Goal: Task Accomplishment & Management: Use online tool/utility

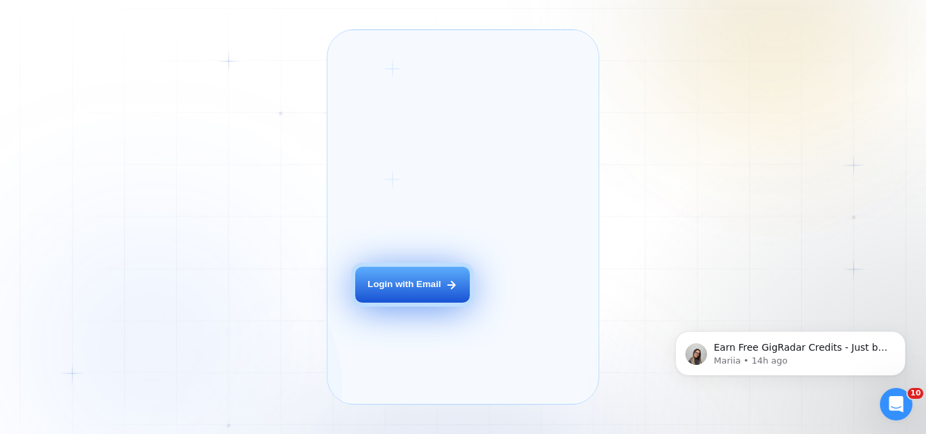
click at [446, 291] on icon at bounding box center [451, 285] width 12 height 12
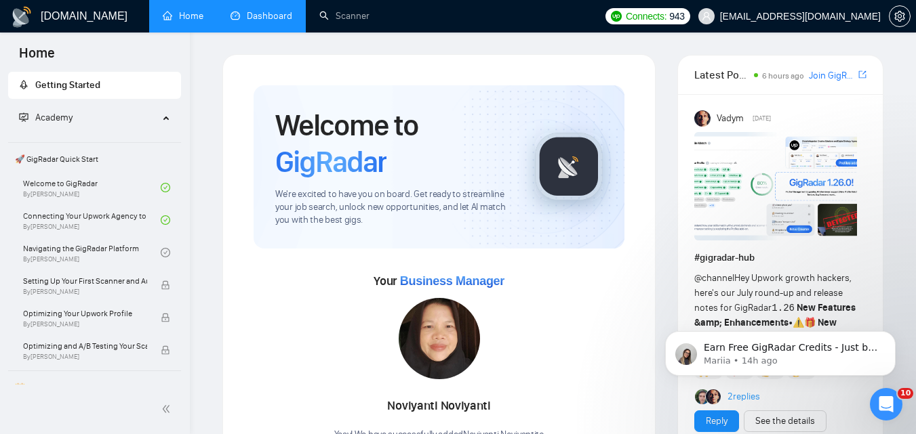
click at [243, 22] on link "Dashboard" at bounding box center [261, 16] width 62 height 12
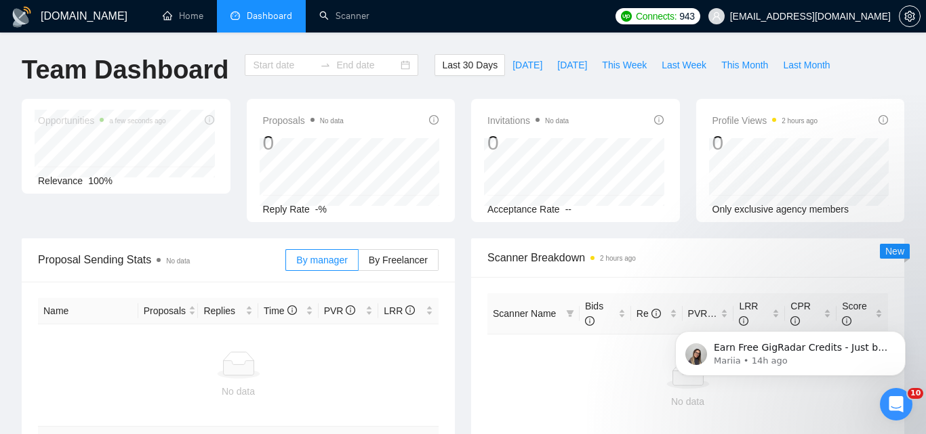
type input "[DATE]"
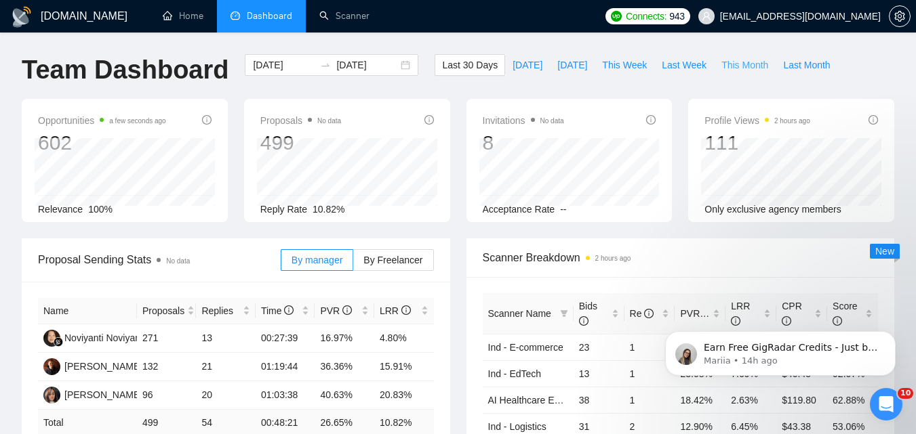
click at [721, 68] on span "This Month" at bounding box center [744, 65] width 47 height 15
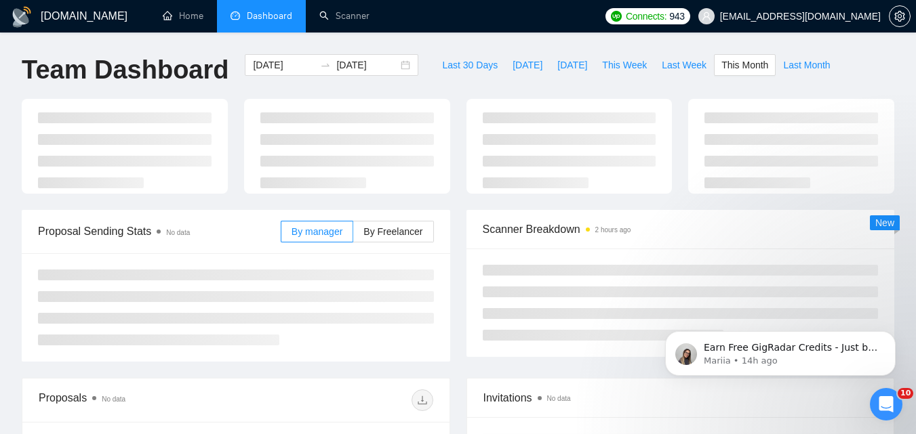
type input "[DATE]"
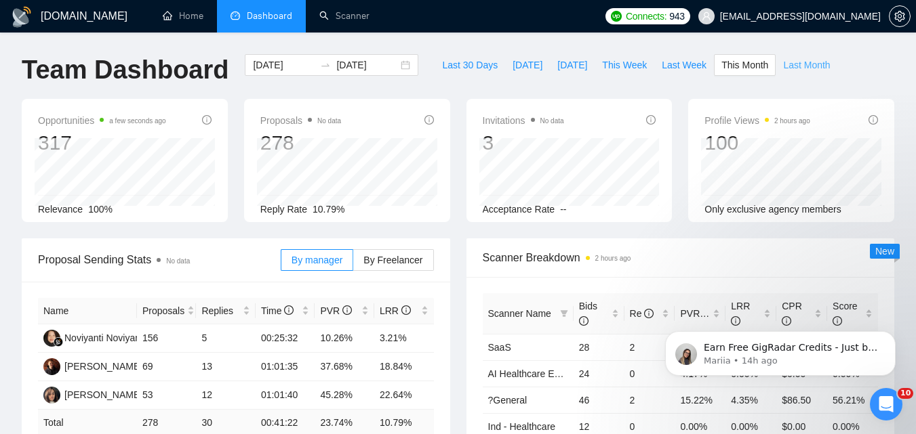
click at [783, 62] on span "Last Month" at bounding box center [806, 65] width 47 height 15
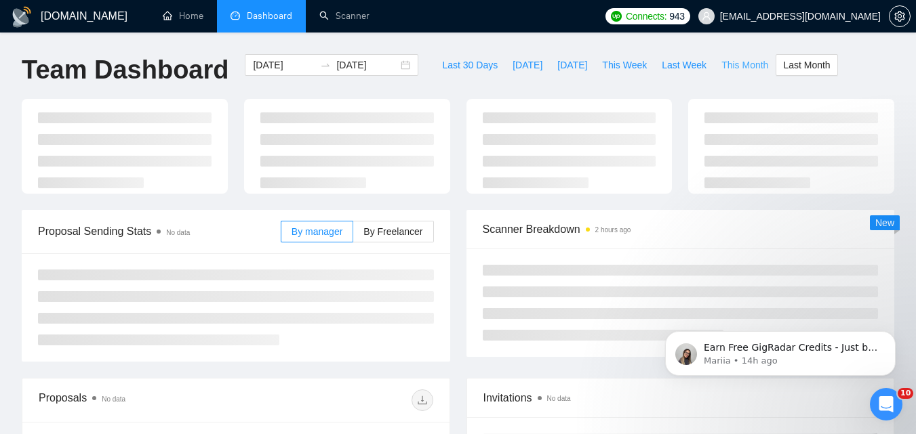
type input "[DATE]"
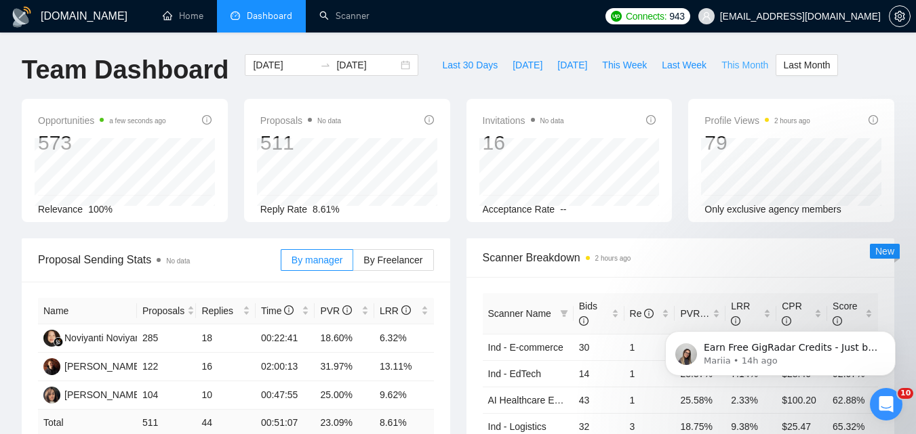
click at [721, 62] on span "This Month" at bounding box center [744, 65] width 47 height 15
type input "[DATE]"
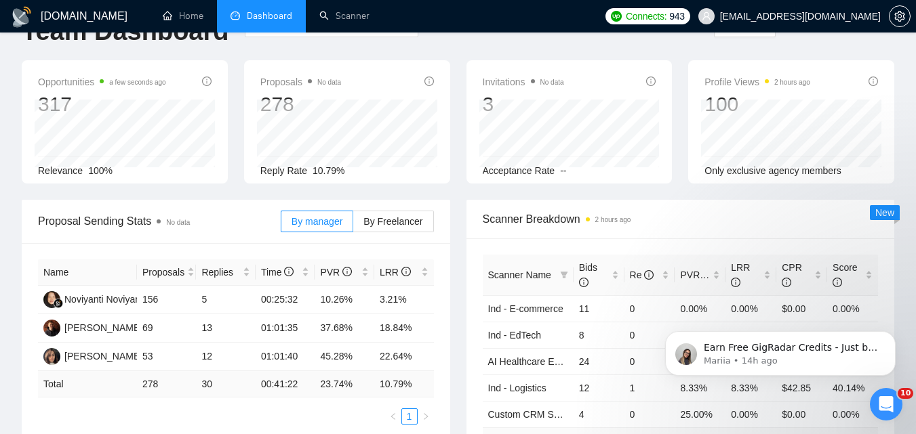
scroll to position [68, 0]
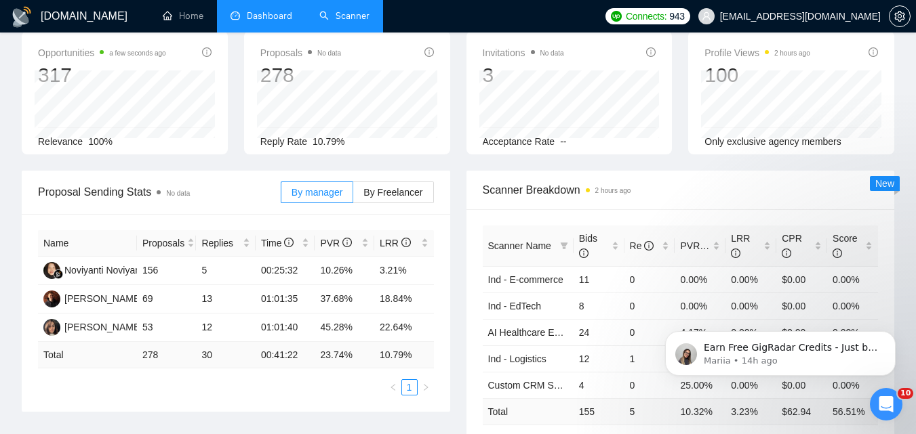
click at [333, 15] on link "Scanner" at bounding box center [344, 16] width 50 height 12
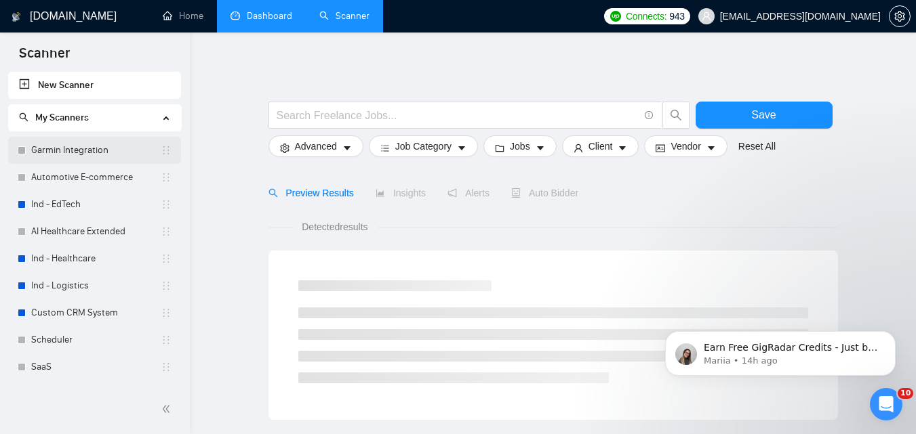
click at [35, 159] on link "Garmin Integration" at bounding box center [95, 150] width 129 height 27
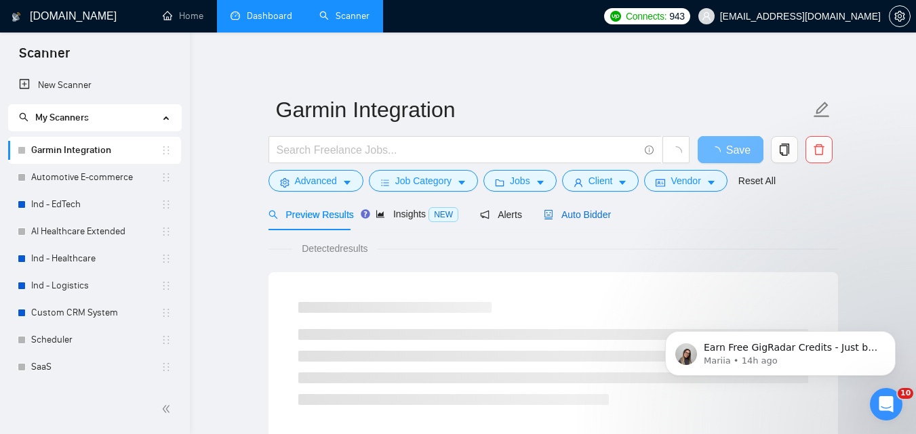
click at [569, 211] on span "Auto Bidder" at bounding box center [576, 214] width 67 height 11
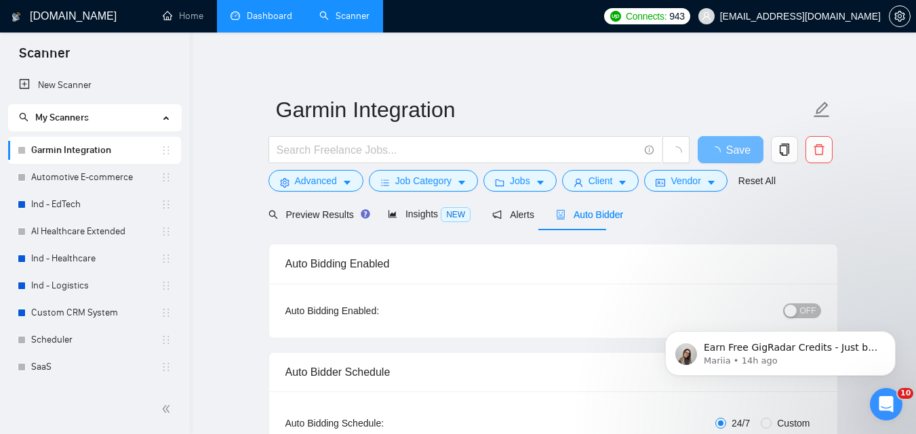
click at [794, 309] on body "Earn Free GigRadar Credits - Just by Sharing Your Story! 💬 Want more credits fo…" at bounding box center [780, 350] width 260 height 84
click at [743, 151] on button "Save" at bounding box center [730, 149] width 66 height 27
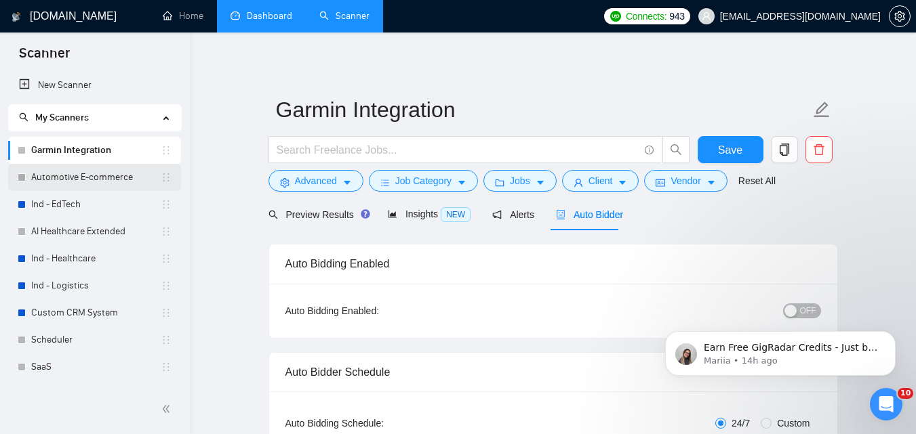
click at [120, 184] on link "Automotive E-commerce" at bounding box center [95, 177] width 129 height 27
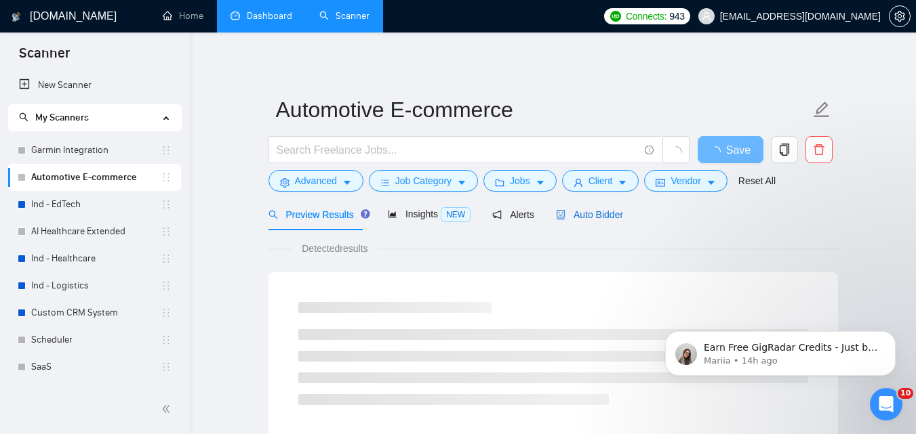
click at [596, 221] on div "Auto Bidder" at bounding box center [589, 214] width 67 height 15
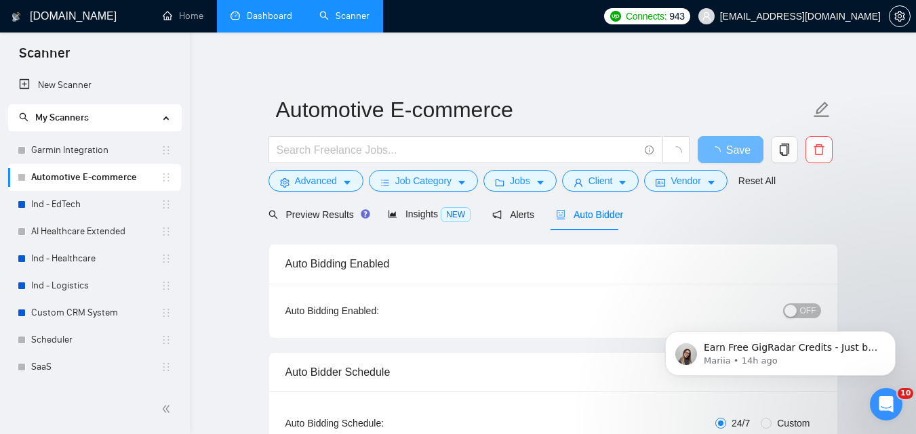
checkbox input "true"
click at [796, 308] on body "Earn Free GigRadar Credits - Just by Sharing Your Story! 💬 Want more credits fo…" at bounding box center [780, 350] width 260 height 84
click at [732, 146] on span "Save" at bounding box center [730, 150] width 24 height 17
click at [896, 344] on button "Dismiss notification" at bounding box center [891, 336] width 18 height 18
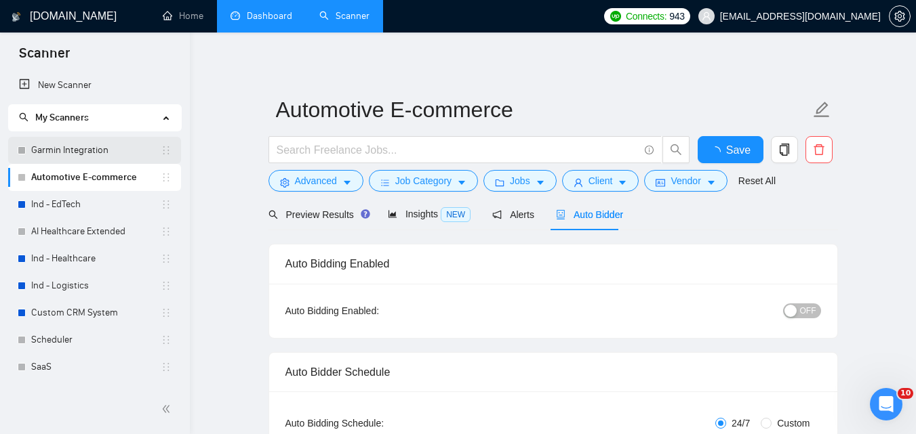
checkbox input "true"
click at [75, 139] on link "Garmin Integration" at bounding box center [95, 150] width 129 height 27
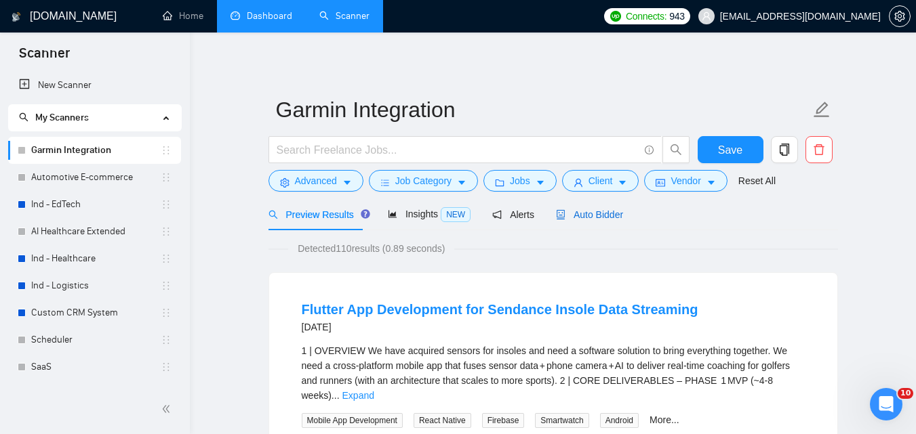
click at [576, 215] on span "Auto Bidder" at bounding box center [589, 214] width 67 height 11
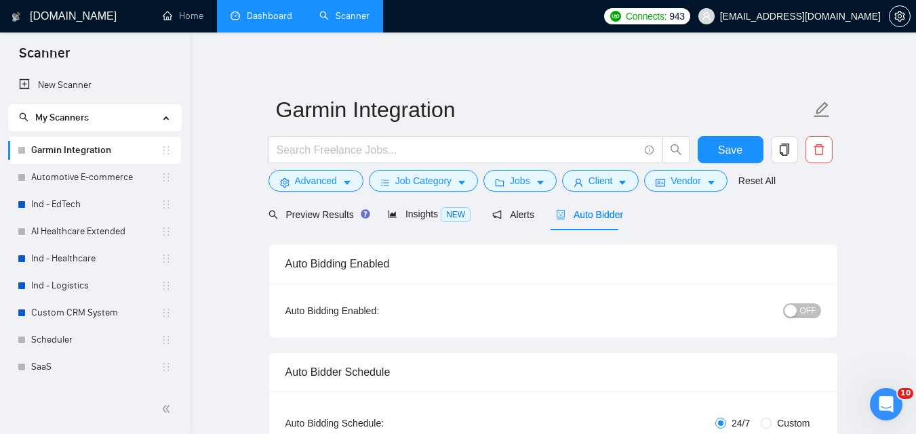
click at [796, 308] on div "button" at bounding box center [790, 311] width 12 height 12
click at [731, 143] on span "Save" at bounding box center [730, 150] width 24 height 17
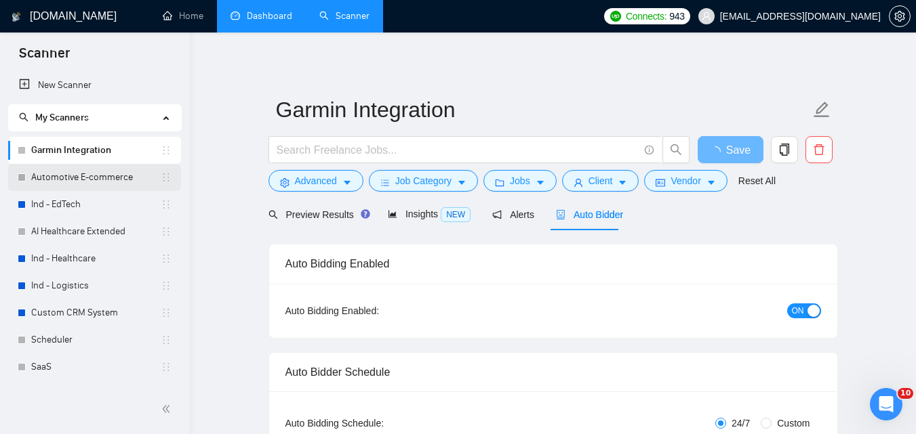
click at [52, 172] on link "Automotive E-commerce" at bounding box center [95, 177] width 129 height 27
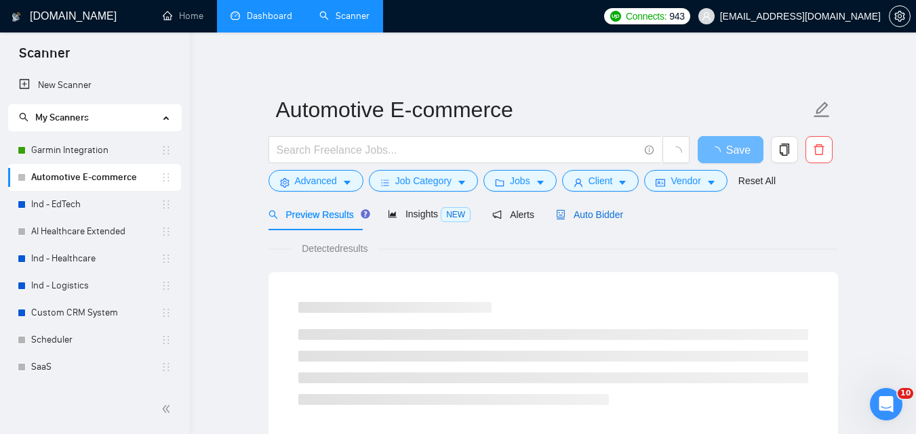
click at [595, 213] on span "Auto Bidder" at bounding box center [589, 214] width 67 height 11
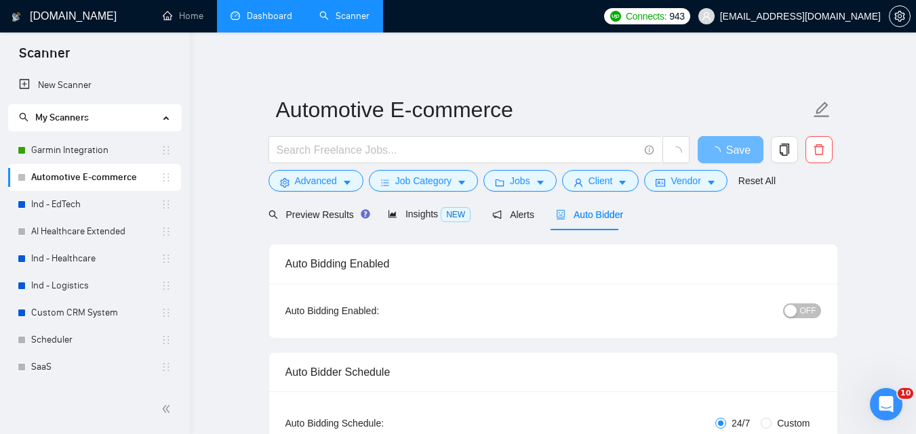
checkbox input "true"
click at [816, 305] on button "OFF" at bounding box center [802, 311] width 38 height 15
click at [733, 151] on span "Save" at bounding box center [730, 150] width 24 height 17
click at [70, 214] on link "Ind - EdTech" at bounding box center [95, 204] width 129 height 27
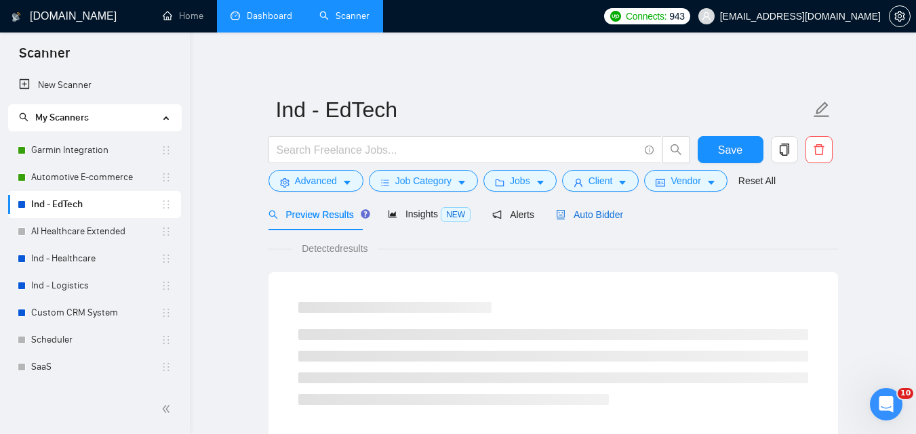
click at [573, 218] on span "Auto Bidder" at bounding box center [589, 214] width 67 height 11
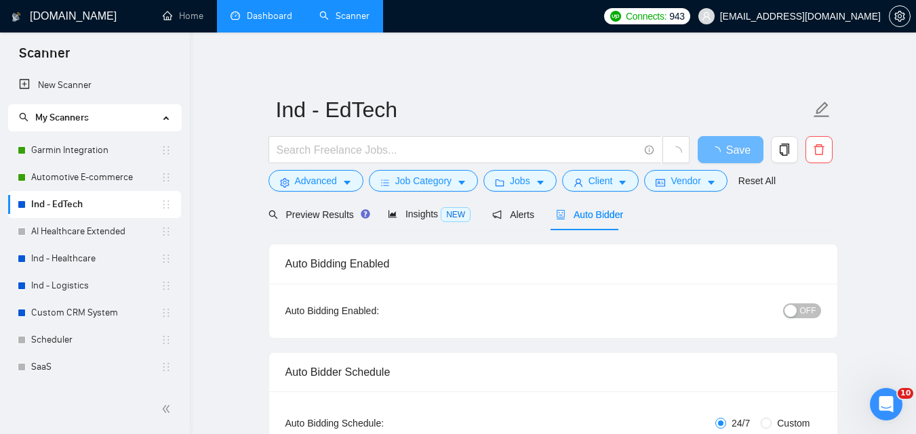
checkbox input "true"
click at [807, 312] on span "OFF" at bounding box center [808, 311] width 16 height 15
click at [729, 152] on span "Save" at bounding box center [730, 150] width 24 height 17
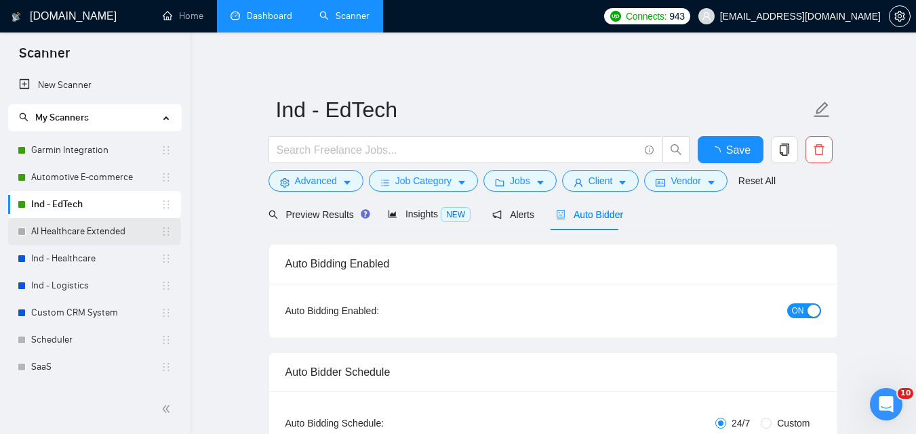
click at [102, 233] on link "AI Healthcare Extended" at bounding box center [95, 231] width 129 height 27
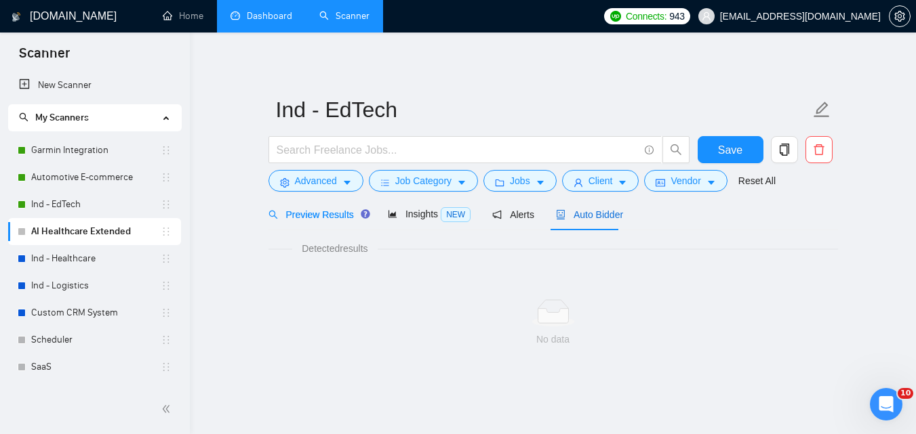
click at [586, 214] on span "Auto Bidder" at bounding box center [589, 214] width 67 height 11
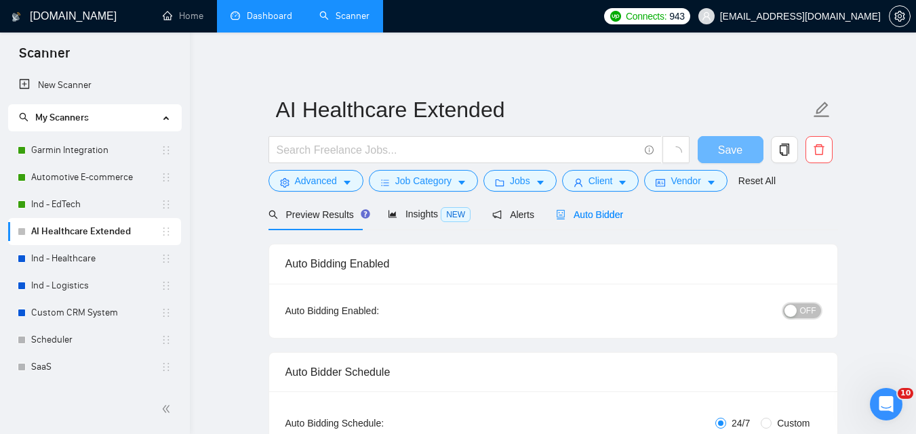
click at [795, 308] on div "button" at bounding box center [790, 311] width 12 height 12
click at [726, 151] on button "Save" at bounding box center [730, 149] width 66 height 27
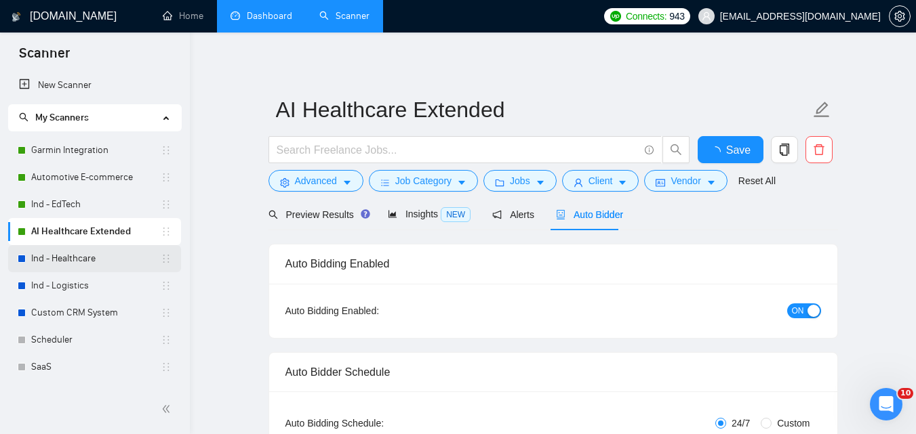
click at [68, 260] on link "Ind - Healthcare" at bounding box center [95, 258] width 129 height 27
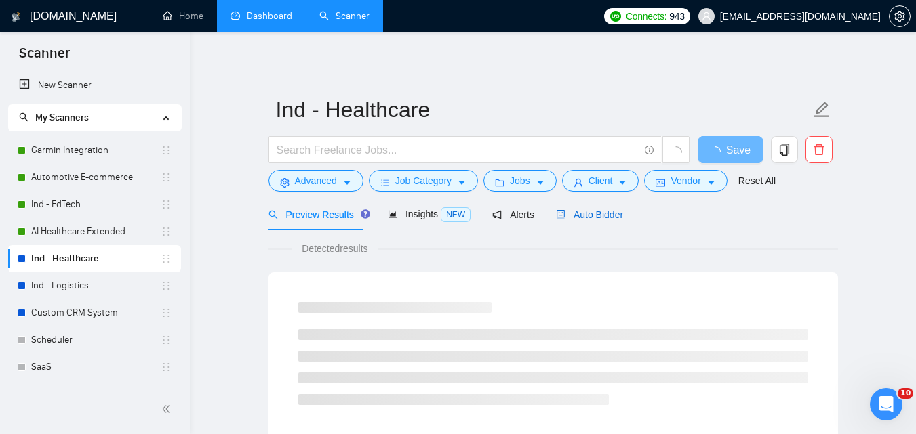
click at [607, 218] on span "Auto Bidder" at bounding box center [589, 214] width 67 height 11
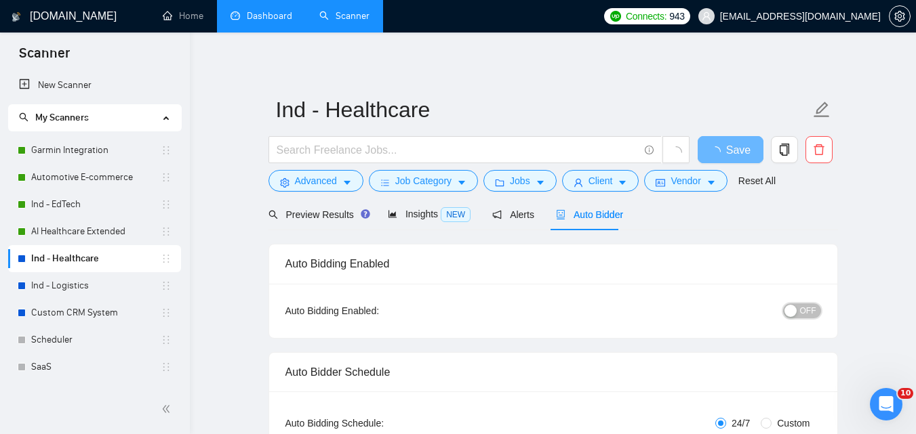
checkbox input "true"
click at [810, 317] on span "OFF" at bounding box center [808, 311] width 16 height 15
click at [735, 156] on span "Save" at bounding box center [730, 150] width 24 height 17
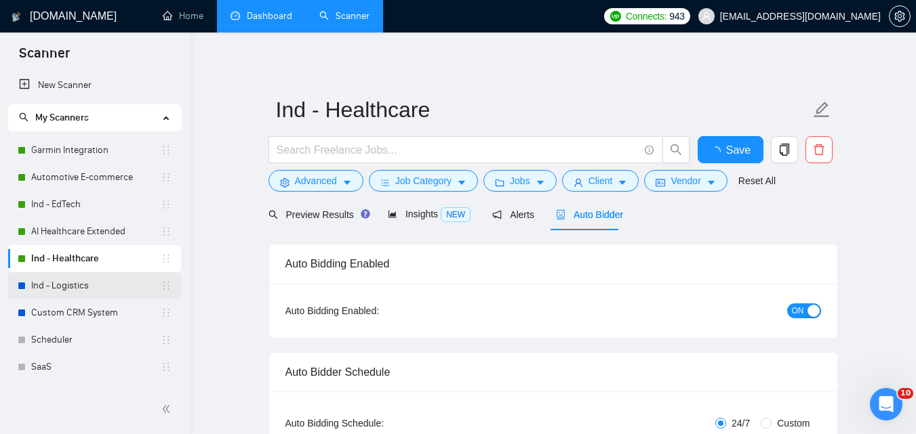
click at [101, 287] on link "Ind - Logistics" at bounding box center [95, 285] width 129 height 27
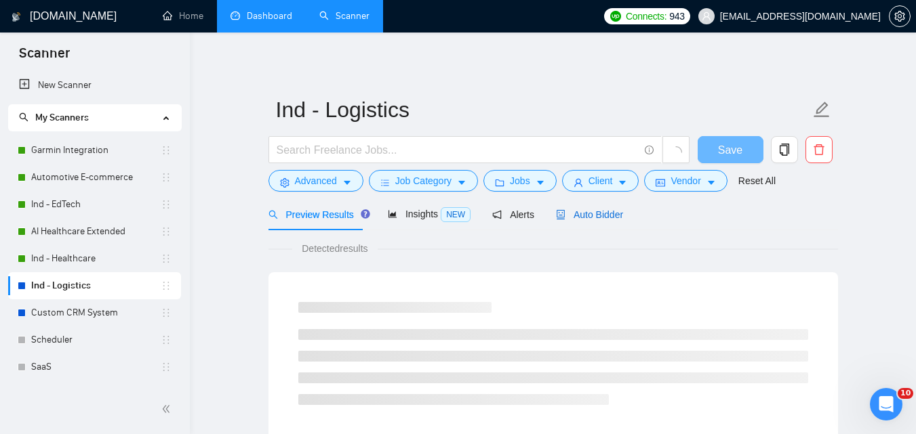
click at [578, 220] on span "Auto Bidder" at bounding box center [589, 214] width 67 height 11
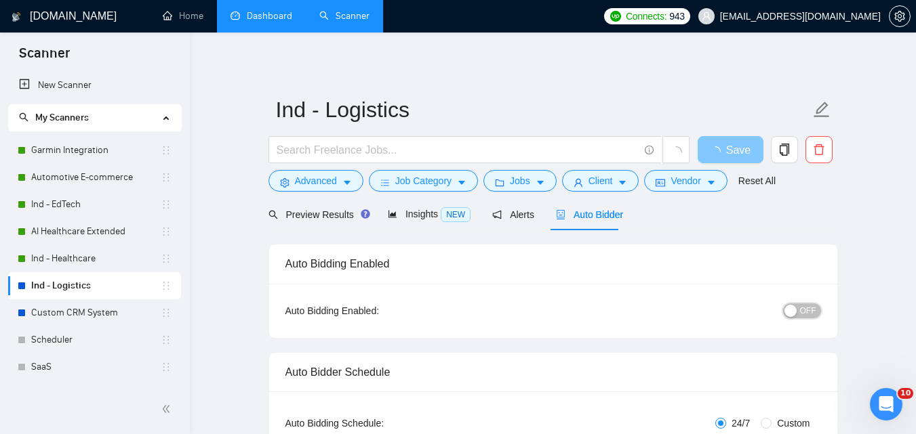
click at [807, 308] on span "OFF" at bounding box center [808, 311] width 16 height 15
checkbox input "true"
click at [733, 151] on span "Save" at bounding box center [730, 150] width 24 height 17
click at [88, 308] on link "Custom CRM System" at bounding box center [95, 313] width 129 height 27
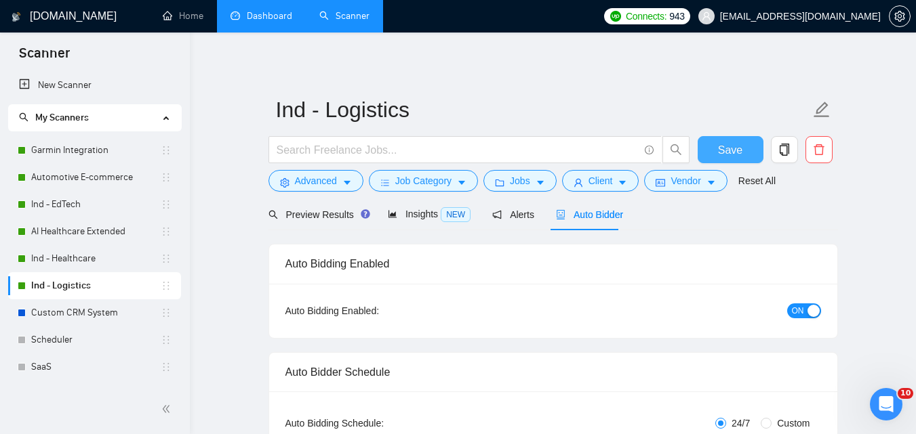
click at [597, 222] on div "Auto Bidder" at bounding box center [589, 214] width 67 height 15
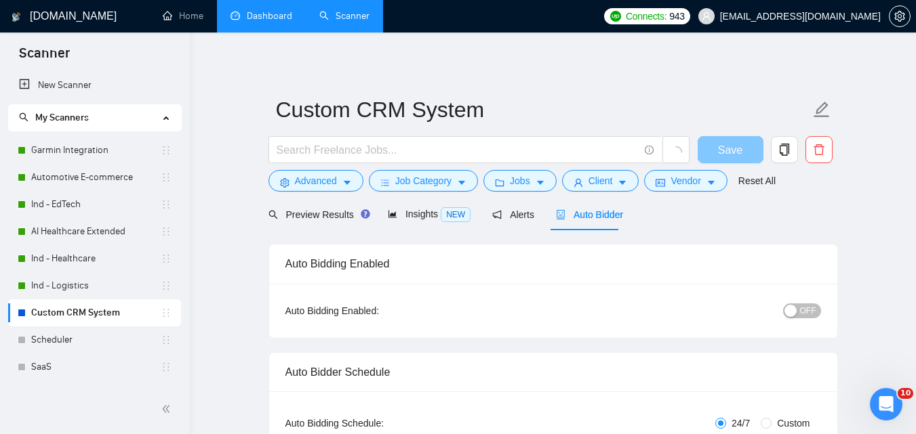
checkbox input "true"
click at [809, 306] on span "OFF" at bounding box center [808, 311] width 16 height 15
click at [752, 144] on button "Save" at bounding box center [730, 149] width 66 height 27
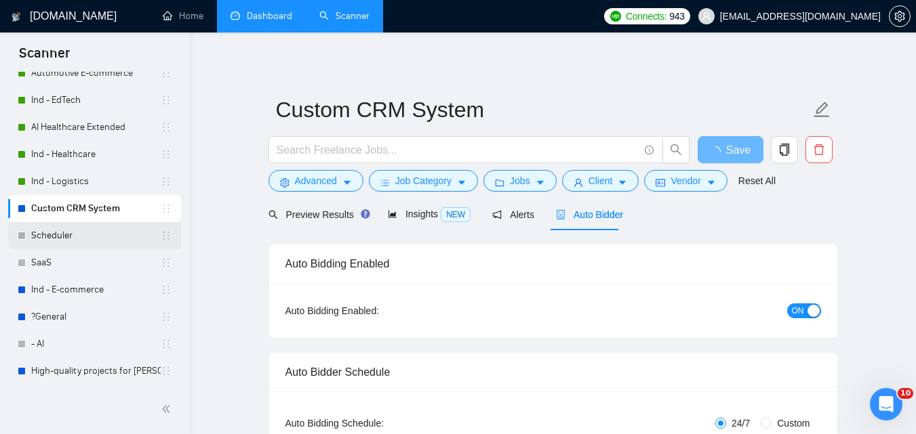
click at [77, 231] on link "Scheduler" at bounding box center [95, 235] width 129 height 27
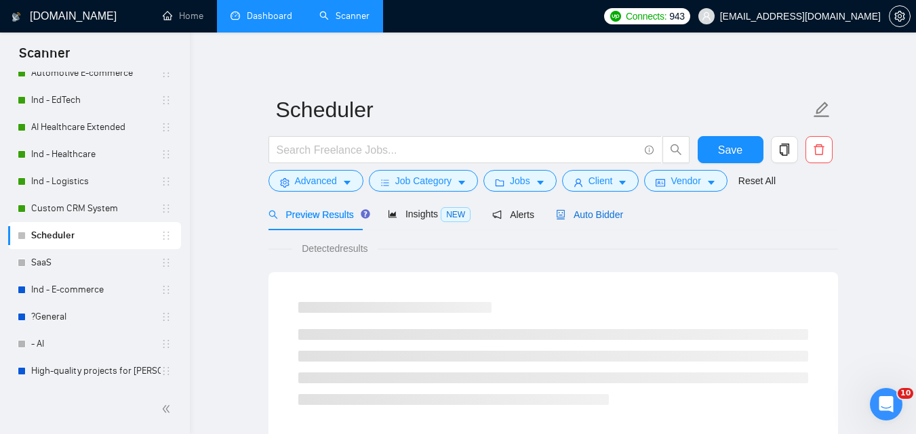
click at [570, 210] on span "Auto Bidder" at bounding box center [589, 214] width 67 height 11
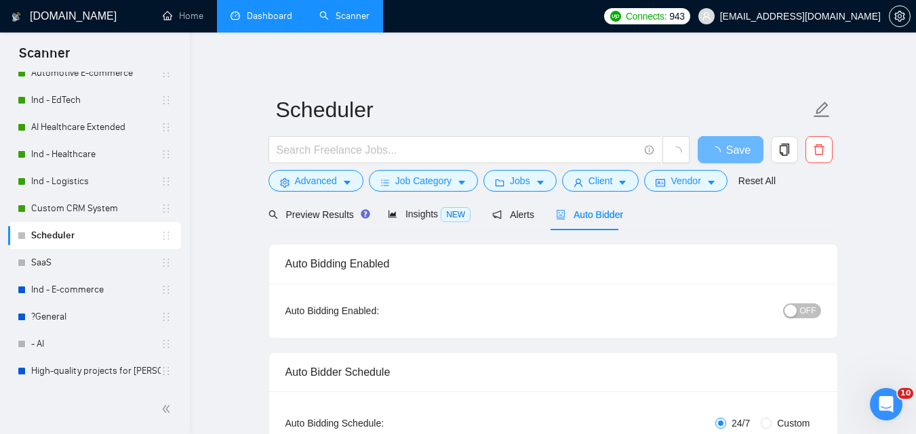
click at [810, 306] on span "OFF" at bounding box center [808, 311] width 16 height 15
click at [731, 144] on span "Save" at bounding box center [730, 150] width 24 height 17
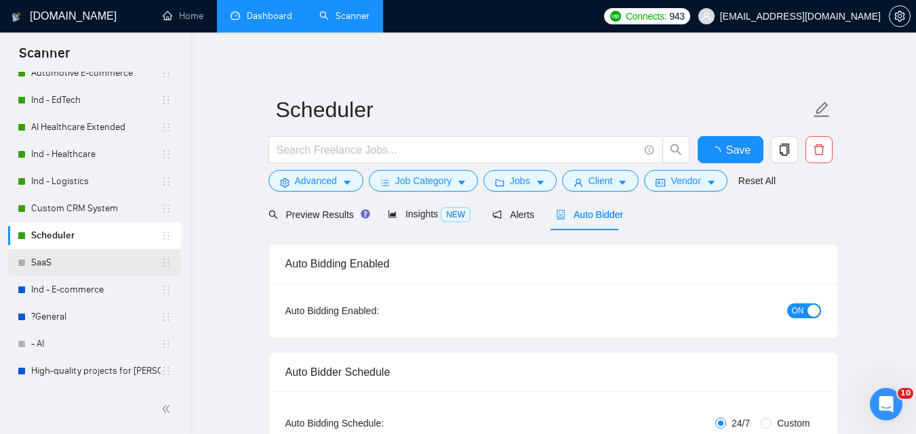
click at [77, 261] on link "SaaS" at bounding box center [95, 262] width 129 height 27
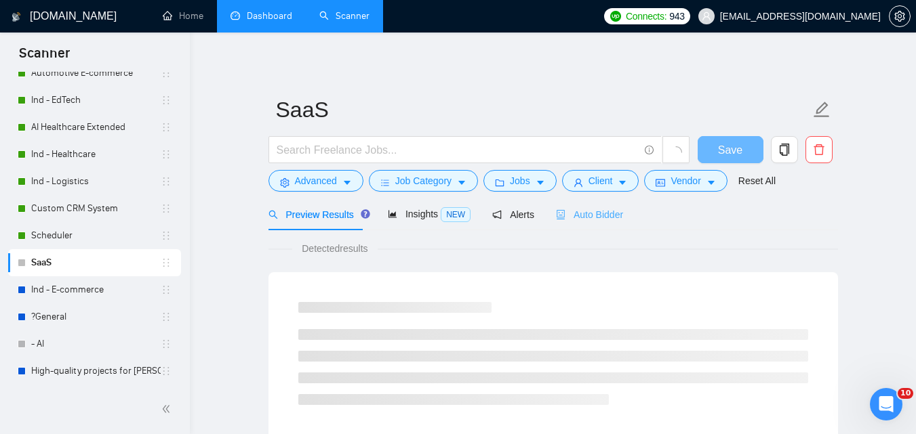
click at [590, 222] on div "Auto Bidder" at bounding box center [589, 215] width 67 height 32
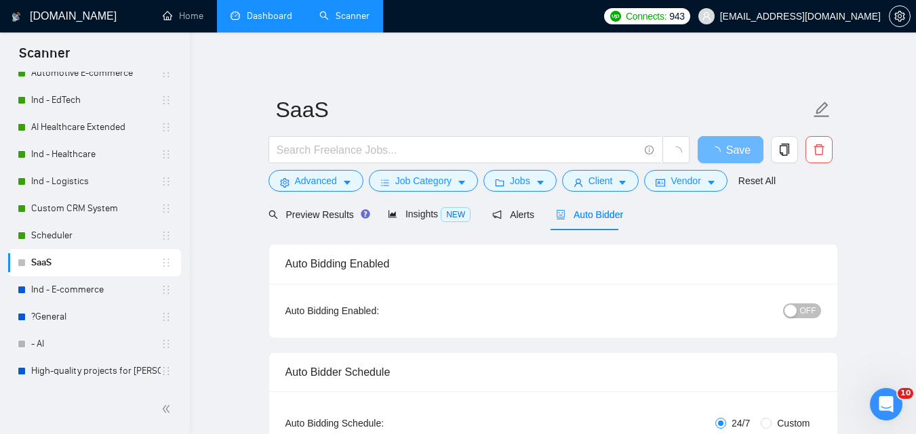
click at [816, 312] on button "OFF" at bounding box center [802, 311] width 38 height 15
click at [745, 155] on span "Save" at bounding box center [738, 150] width 24 height 17
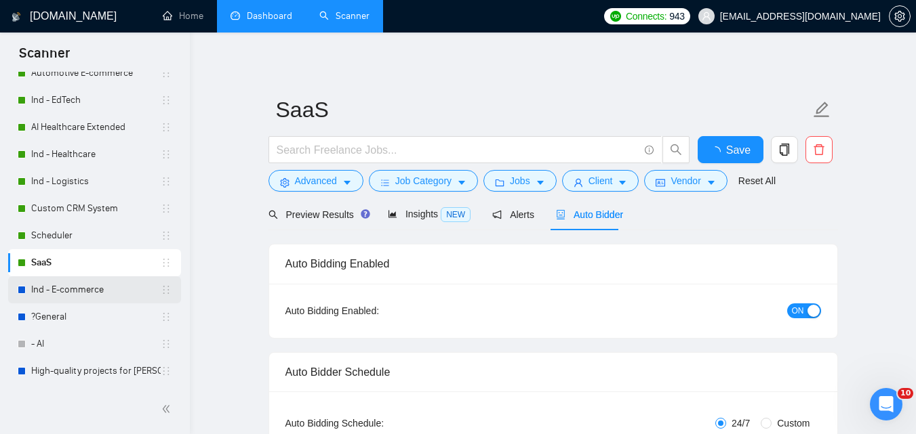
click at [56, 281] on link "Ind - E-commerce" at bounding box center [95, 289] width 129 height 27
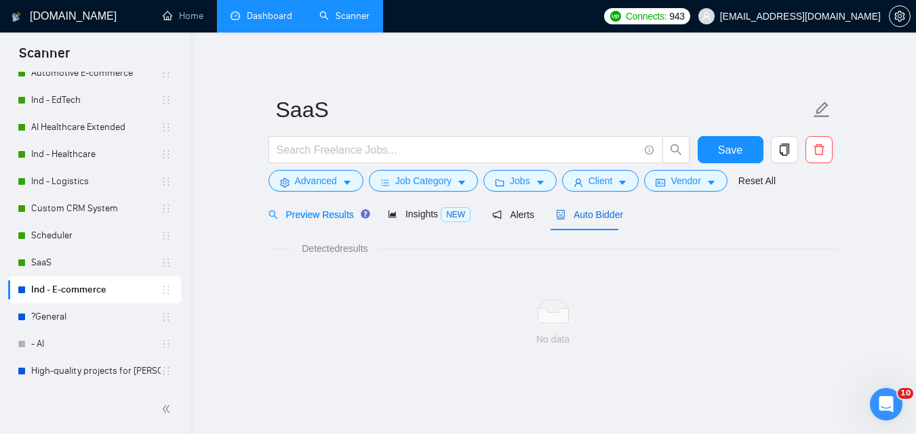
click at [575, 221] on div "Auto Bidder" at bounding box center [589, 214] width 67 height 15
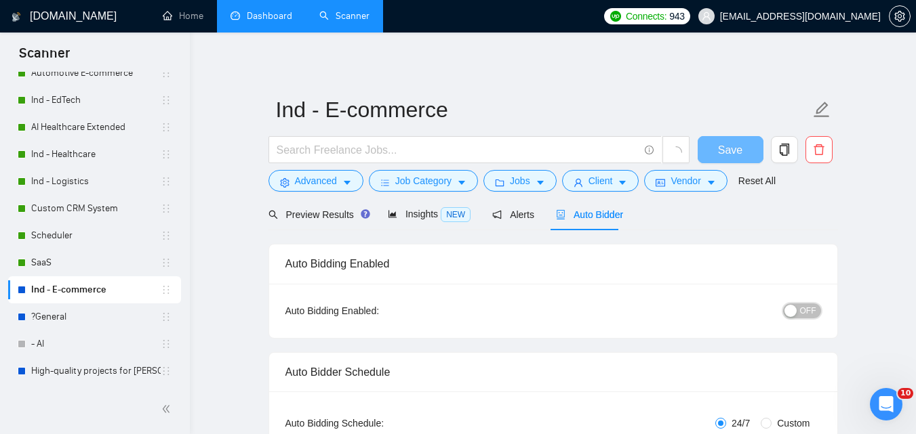
click at [810, 316] on span "OFF" at bounding box center [808, 311] width 16 height 15
checkbox input "true"
click at [753, 152] on button "Save" at bounding box center [730, 149] width 66 height 27
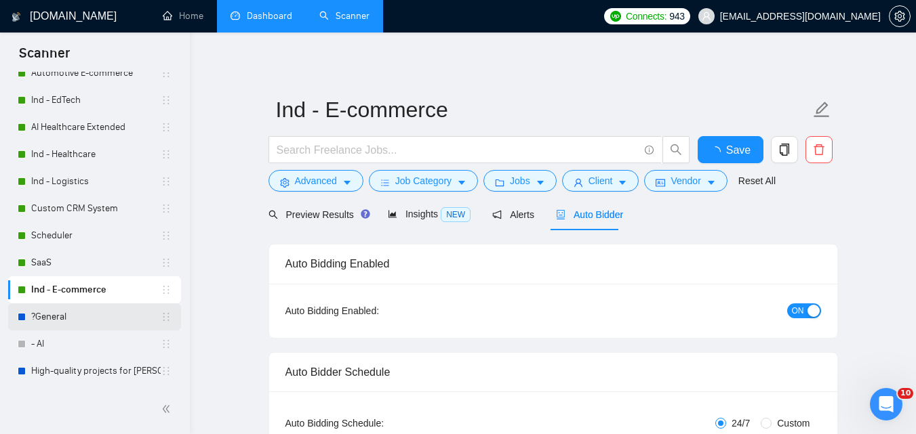
click at [54, 312] on link "?General" at bounding box center [95, 317] width 129 height 27
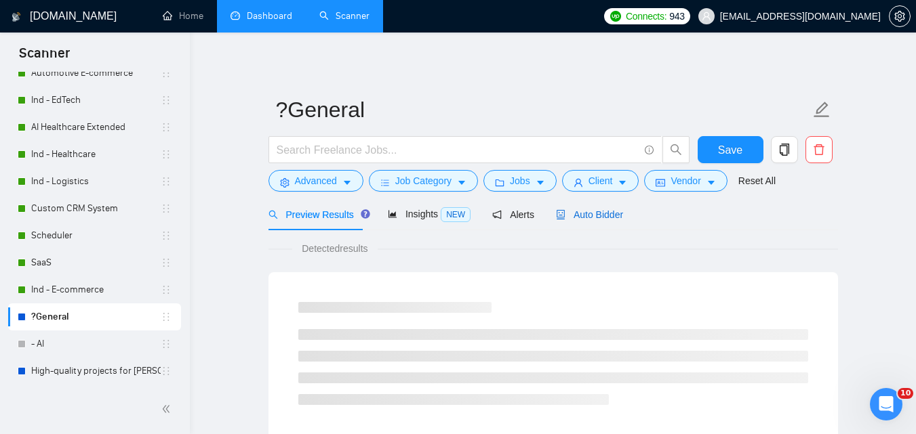
click at [579, 213] on span "Auto Bidder" at bounding box center [589, 214] width 67 height 11
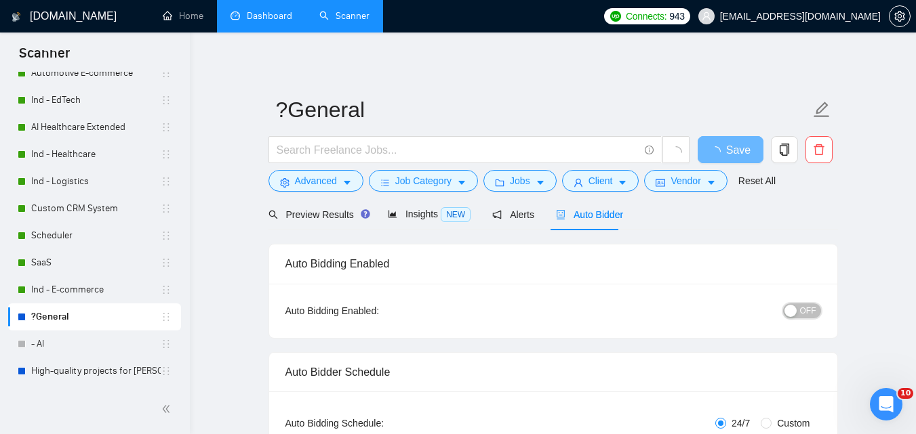
click at [800, 310] on button "OFF" at bounding box center [802, 311] width 38 height 15
checkbox input "true"
click at [745, 153] on button "Save" at bounding box center [730, 149] width 66 height 27
checkbox input "true"
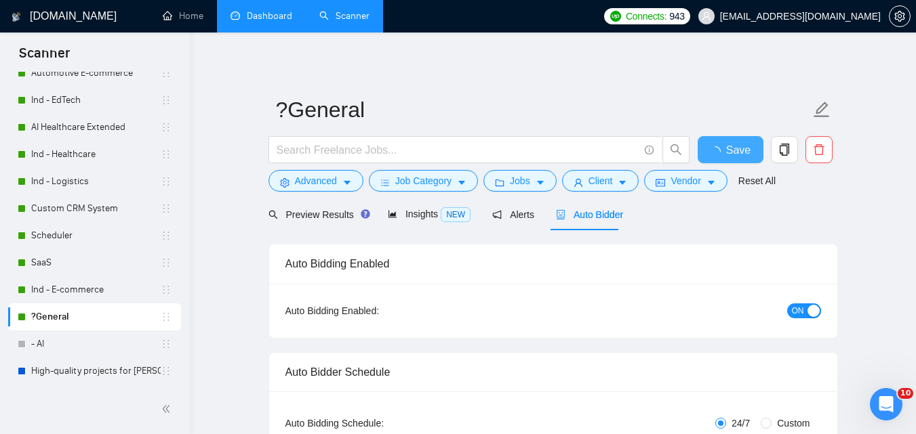
checkbox input "true"
